Goal: Check status: Check status

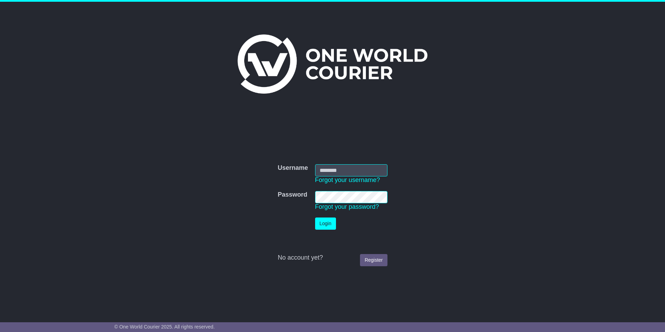
type input "**********"
click at [331, 224] on button "Login" at bounding box center [325, 223] width 21 height 12
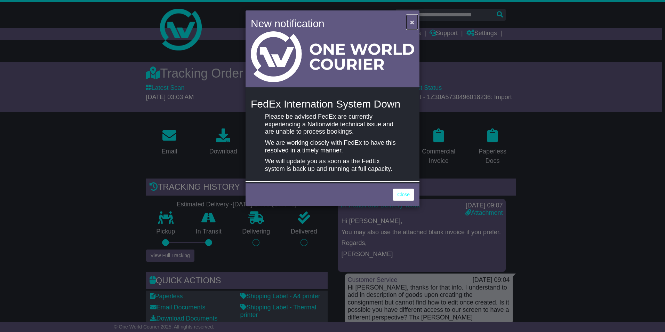
click at [414, 22] on button "×" at bounding box center [411, 22] width 11 height 14
click at [404, 189] on link "Close" at bounding box center [404, 194] width 22 height 12
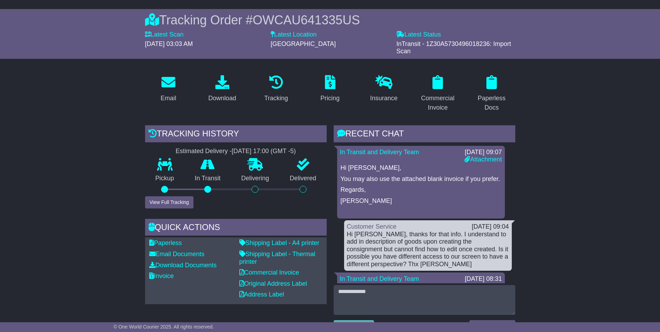
scroll to position [70, 0]
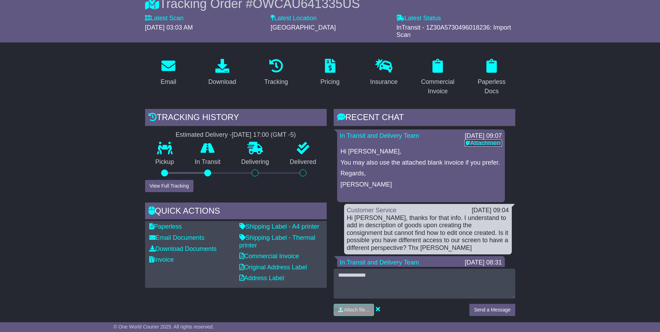
click at [482, 143] on link "Attachment" at bounding box center [482, 142] width 37 height 7
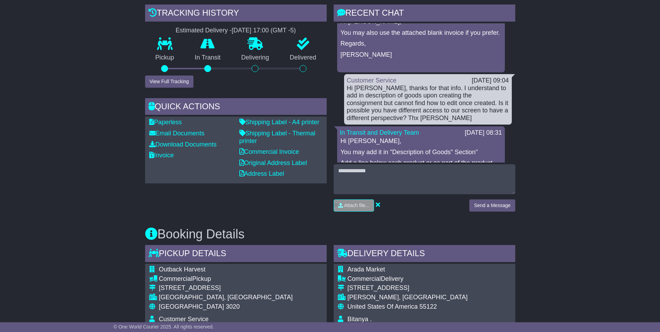
scroll to position [0, 0]
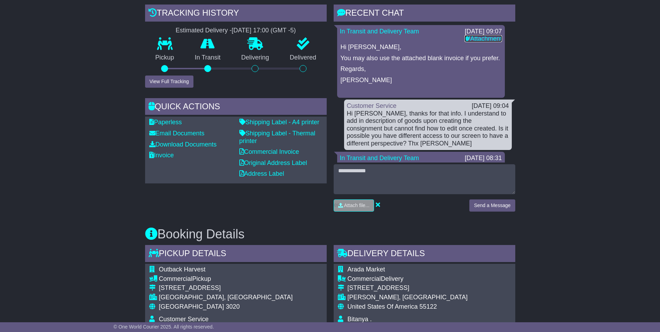
click at [478, 38] on link "Attachment" at bounding box center [482, 38] width 37 height 7
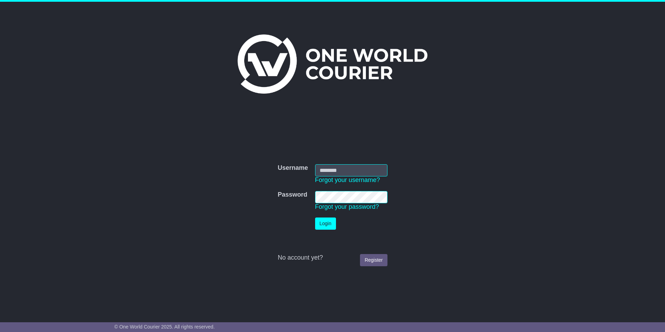
type input "**********"
click at [324, 218] on button "Login" at bounding box center [325, 223] width 21 height 12
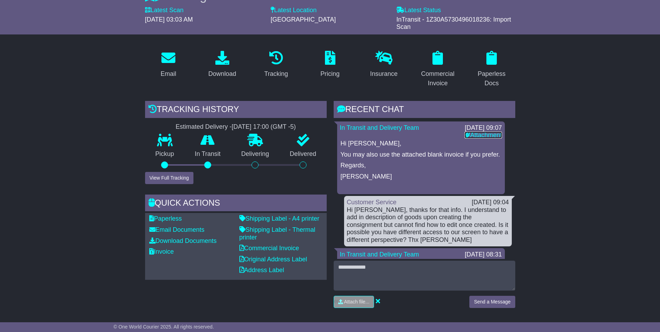
click at [486, 136] on link "Attachment" at bounding box center [482, 134] width 37 height 7
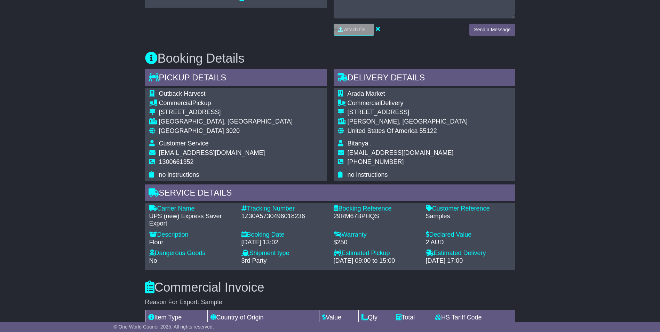
scroll to position [357, 0]
